Goal: Register for event/course

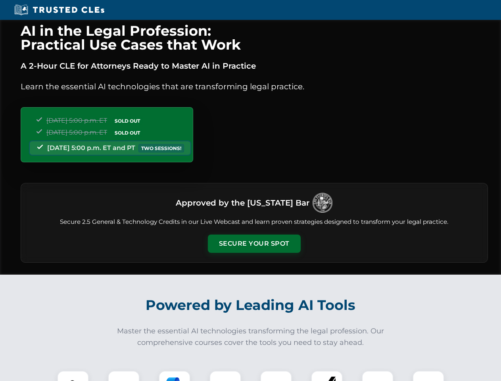
click at [254, 243] on button "Secure Your Spot" at bounding box center [254, 243] width 93 height 18
click at [73, 376] on img at bounding box center [72, 386] width 23 height 23
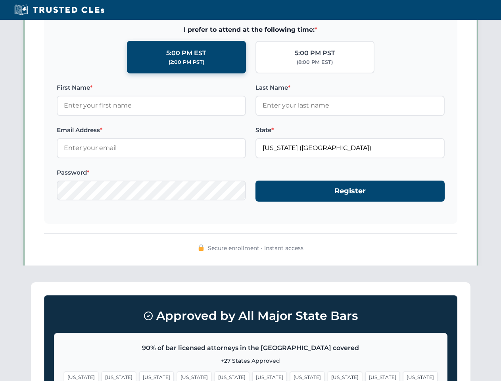
click at [290, 376] on span "[US_STATE]" at bounding box center [307, 377] width 35 height 12
click at [365, 376] on span "[US_STATE]" at bounding box center [382, 377] width 35 height 12
